Goal: Task Accomplishment & Management: Use online tool/utility

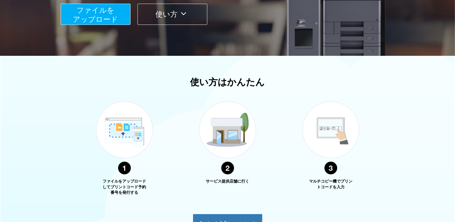
scroll to position [57, 0]
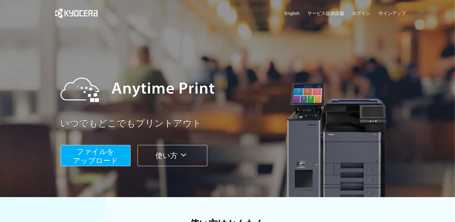
click at [104, 154] on span "ファイルを ​​アップロード" at bounding box center [95, 155] width 45 height 17
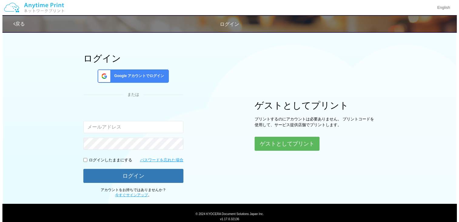
scroll to position [30, 0]
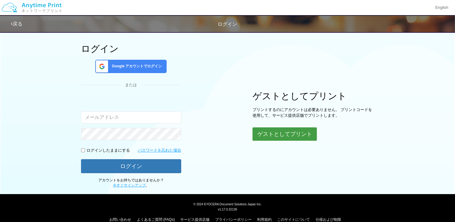
click at [276, 131] on button "ゲストとしてプリント" at bounding box center [285, 133] width 64 height 13
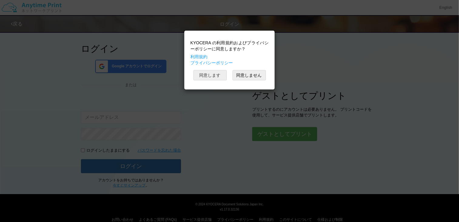
click at [224, 77] on button "同意します" at bounding box center [210, 75] width 33 height 10
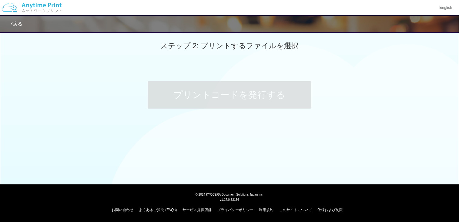
click at [244, 54] on div "ステップ 2: プリントするファイルを選択" at bounding box center [229, 46] width 459 height 35
drag, startPoint x: 199, startPoint y: 47, endPoint x: 270, endPoint y: 47, distance: 70.4
click at [270, 47] on span "ステップ 2: プリントするファイルを選択" at bounding box center [230, 46] width 138 height 8
drag, startPoint x: 270, startPoint y: 47, endPoint x: 262, endPoint y: 57, distance: 13.0
click at [262, 57] on div "ステップ 2: プリントするファイルを選択" at bounding box center [229, 46] width 459 height 35
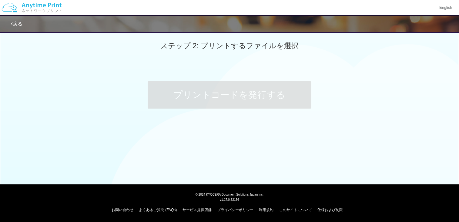
click at [191, 145] on div "戻る ステップ 2: プリントするファイルを選択 プリントコードを発行する" at bounding box center [229, 86] width 459 height 172
click at [12, 22] on icon at bounding box center [12, 24] width 2 height 5
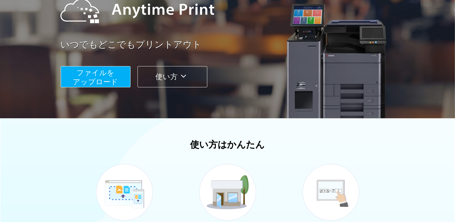
scroll to position [27, 0]
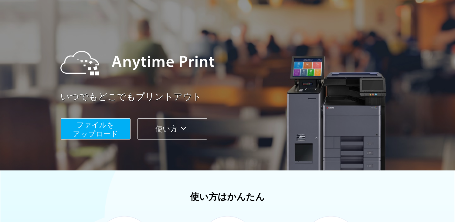
click at [98, 119] on button "ファイルを ​​アップロード" at bounding box center [96, 128] width 70 height 21
click at [107, 128] on span "ファイルを ​​アップロード" at bounding box center [95, 129] width 45 height 17
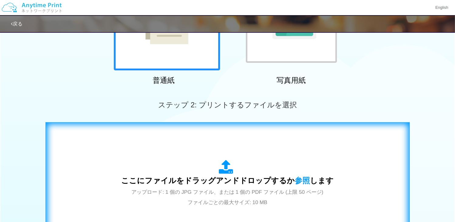
scroll to position [118, 0]
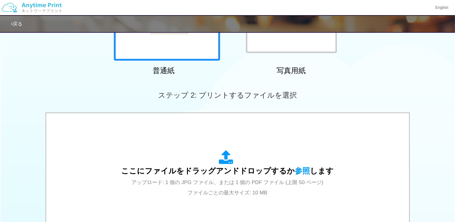
click at [181, 48] on div at bounding box center [167, 7] width 106 height 106
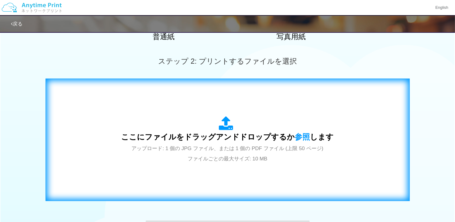
scroll to position [182, 0]
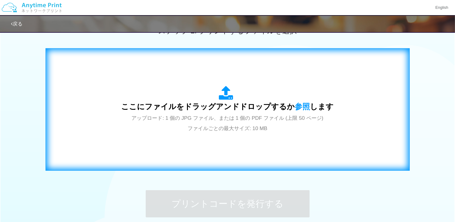
click at [271, 118] on span "アップロード: 1 個の JPG ファイル、または 1 個の PDF ファイル (上限 50 ページ) ファイルごとの最大サイズ: 10 MB" at bounding box center [228, 123] width 192 height 16
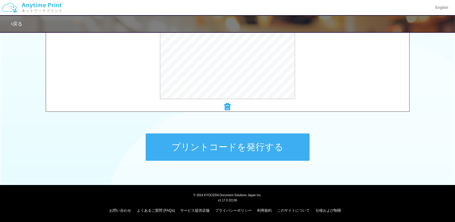
scroll to position [239, 0]
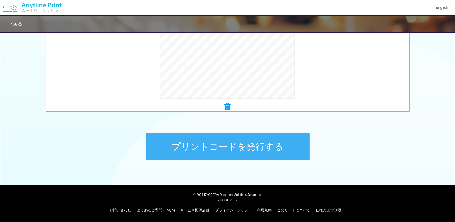
click at [231, 147] on button "プリントコードを発行する" at bounding box center [228, 146] width 164 height 27
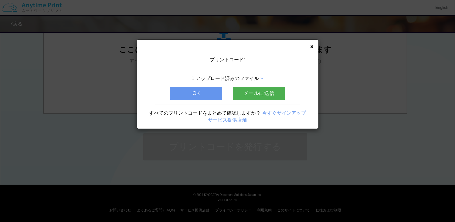
scroll to position [0, 0]
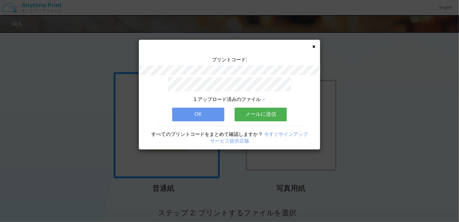
click at [297, 63] on div "プリントコード:" at bounding box center [229, 66] width 181 height 21
click at [207, 117] on button "OK" at bounding box center [198, 114] width 52 height 13
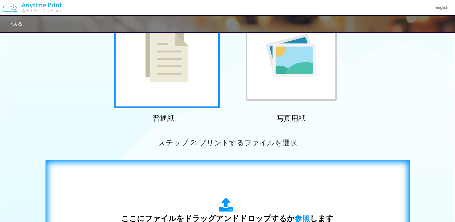
scroll to position [182, 0]
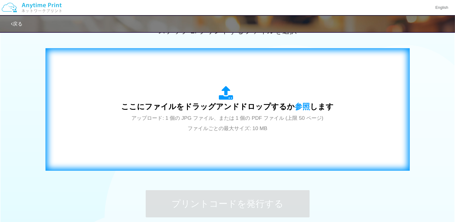
click at [253, 117] on span "アップロード: 1 個の JPG ファイル、または 1 個の PDF ファイル (上限 50 ページ) ファイルごとの最大サイズ: 10 MB" at bounding box center [228, 123] width 192 height 16
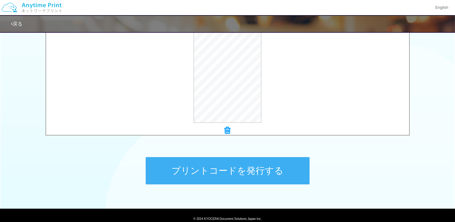
scroll to position [239, 0]
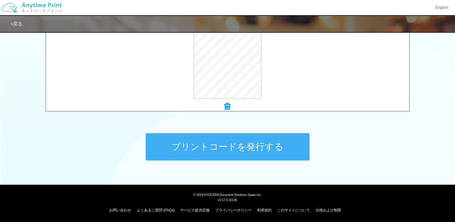
click at [240, 151] on button "プリントコードを発行する" at bounding box center [228, 146] width 164 height 27
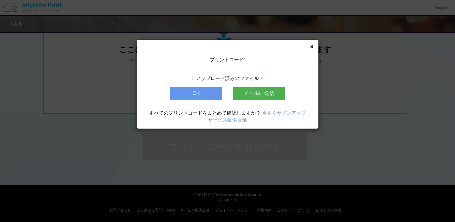
scroll to position [0, 0]
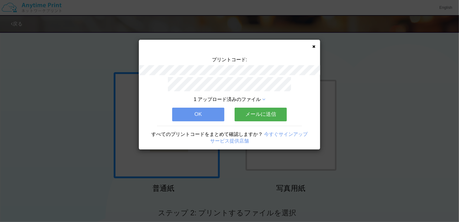
click at [204, 117] on button "OK" at bounding box center [198, 114] width 52 height 13
